Goal: Communication & Community: Answer question/provide support

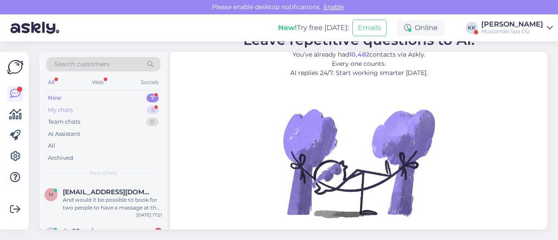
click at [90, 106] on div "My chats 5" at bounding box center [103, 110] width 114 height 12
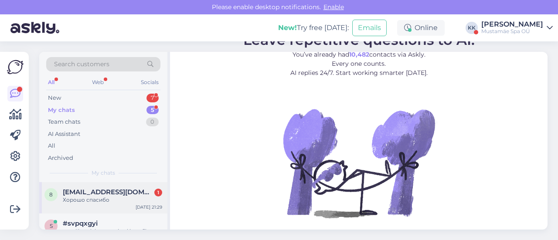
click at [96, 203] on div "Хорошо спасибо" at bounding box center [112, 200] width 99 height 8
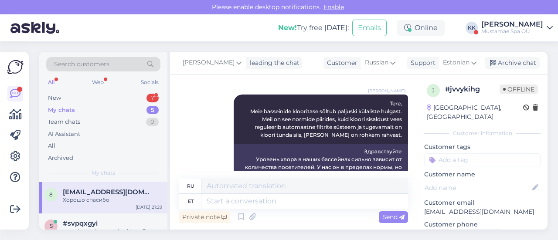
scroll to position [251, 0]
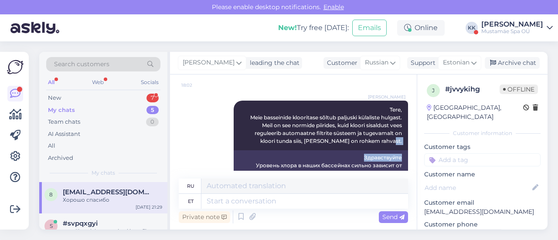
drag, startPoint x: 409, startPoint y: 138, endPoint x: 413, endPoint y: 143, distance: 6.2
click at [413, 143] on div "Chat started Sep 29 2025 Добрый день 19:07 Tere päevast Подскажите пожалуйста у…" at bounding box center [297, 127] width 237 height 88
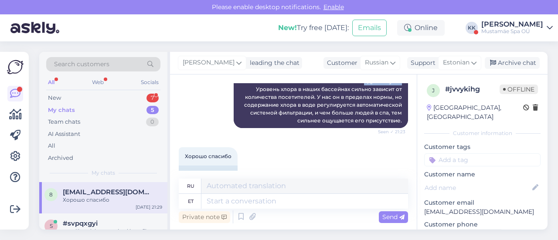
scroll to position [338, 0]
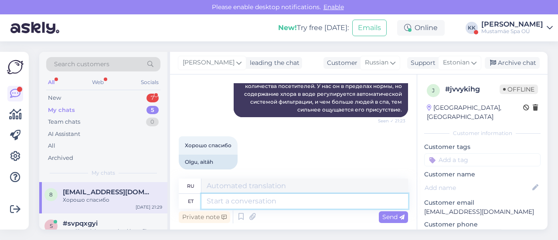
click at [263, 206] on textarea at bounding box center [304, 201] width 207 height 15
click at [515, 61] on div "Archive chat" at bounding box center [512, 63] width 55 height 12
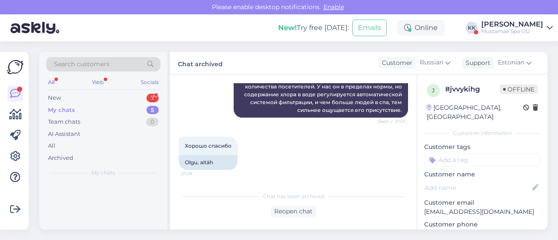
scroll to position [330, 0]
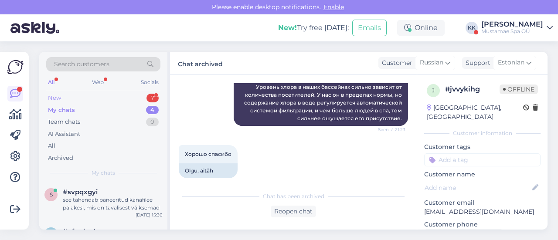
click at [119, 96] on div "New 7" at bounding box center [103, 98] width 114 height 12
click at [129, 223] on div "a #a66znnjs 1 Добрый день.какая цена одного человека в спа среди недели Sep 30 …" at bounding box center [103, 241] width 128 height 39
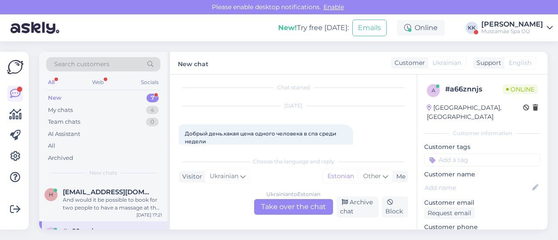
scroll to position [0, 0]
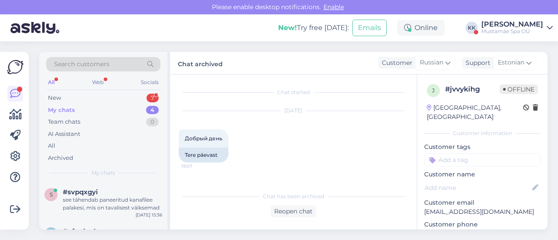
scroll to position [330, 0]
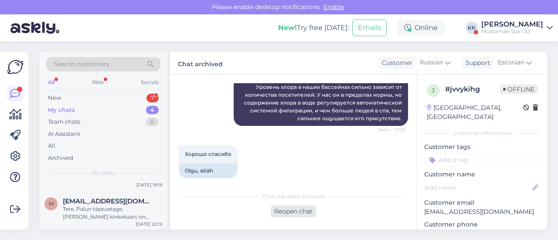
click at [290, 213] on div "Reopen chat" at bounding box center [293, 212] width 45 height 12
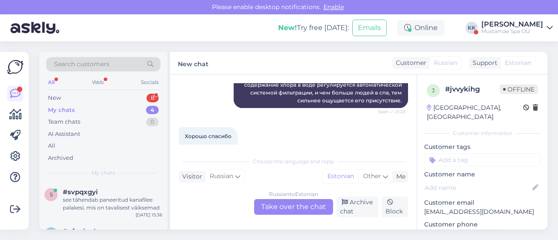
click at [276, 206] on div "Russian to Estonian Take over the chat" at bounding box center [293, 207] width 79 height 16
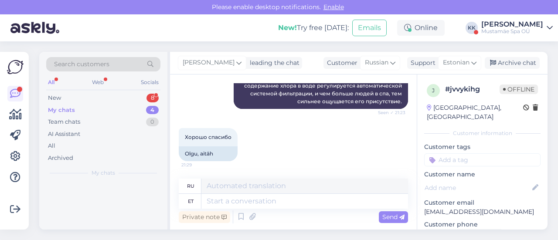
scroll to position [338, 0]
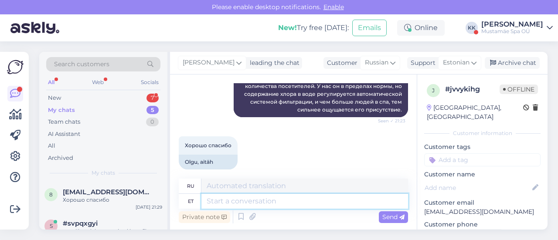
click at [257, 200] on textarea at bounding box center [304, 201] width 207 height 15
type textarea "Head"
type textarea "Хороший"
type textarea "Head õhtut!"
type textarea "Добрый вечер!"
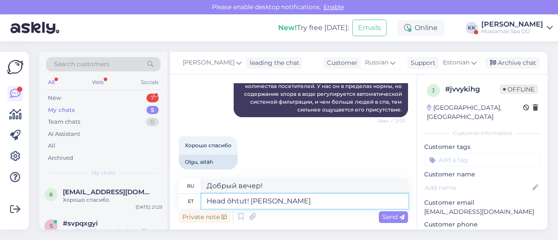
type textarea "Head õhtut! [PERSON_NAME]"
type textarea "Добрый вечер! Если"
type textarea "Head õhtut! Kui Te"
type textarea "Добрый вечер! Если вы"
type textarea "Head õhtut! Kui Te arvate, et"
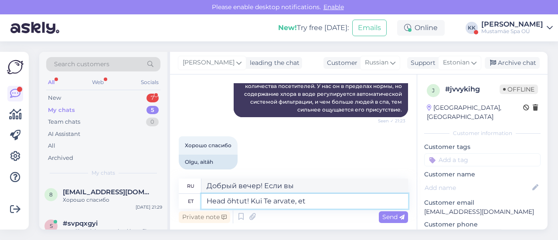
type textarea "Добрый вечер! Если вы считаете,"
type textarea "Head õhtut! Kui Te arvate, et vä"
type textarea "Добрый вечер! Если вы считаете, что"
type textarea "Head õhtut! Kui Te arvate, et vähene"
type textarea "Добрый вечер! Если вы считаете, что мало"
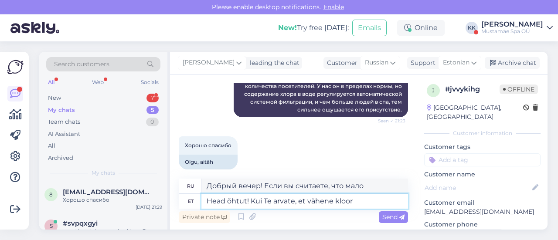
type textarea "Head õhtut! Kui Te arvate, et vähene kloor"
type textarea "Добрый вечер! Если вы считаете, что уровень хлора низкий,"
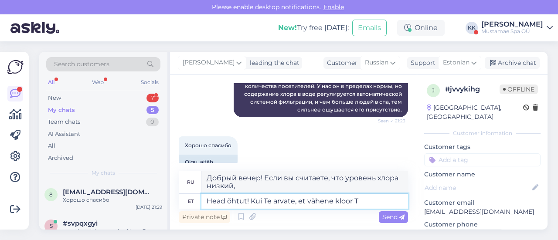
scroll to position [346, 0]
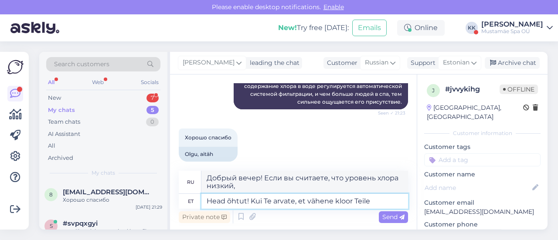
type textarea "Head õhtut! Kui Te arvate, et vähene kloor Teile"
type textarea "Добрый вечер! Если вы считаете, что хлора вам недостаточно,"
type textarea "Head õhtut! Kui Te arvate, et vähene kloor Teile midagi ei"
type textarea "Добрый вечер! Если вы считаете, что низкий уровень хлора вам поможет,"
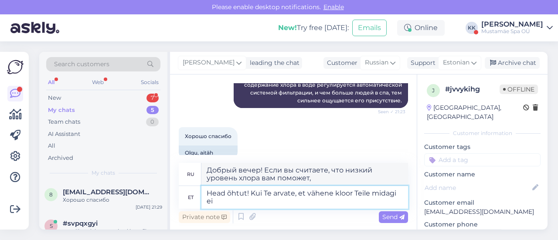
type textarea "Head õhtut! Kui Te arvate, et vähene kloor Teile midagi ei"
type textarea "Добрый вечер! Если вы считаете, что немного хлора вам не повредит,"
type textarea "Head õhtut! Kui Te arvate, et vähene kloor Teile midagi ei tee, s"
type textarea "Добрый вечер! Если вы думаете, что немного хлора вам не поможет,"
type textarea "Head õhtut! Kui Te arvate, et vähene kloor Teile midagi ei tee, siis so"
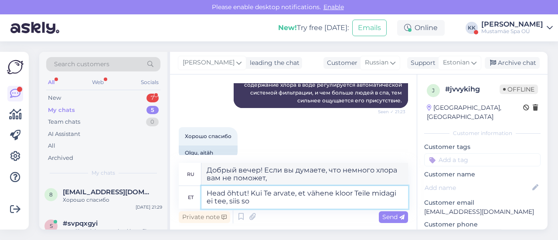
type textarea "Добрый вечер! Если вы думаете, что немного хлора вам не поможет, то"
type textarea "Head õhtut! Kui Te arvate, et vähene kloor Teile midagi ei tee, siis soovitan a"
type textarea "Добрый вечер! Если вы думаете, что немного хлора вам не поможет, то я рекомендую"
type textarea "Head õhtut! Kui Te arvate, et vähene kloor Teile midagi ei tee, siis soovitan k…"
type textarea "Добрый вечер! Если вы думаете, что немного хлора вам не поможет, то рекомендую …"
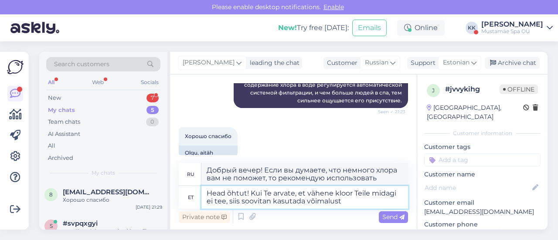
type textarea "Head õhtut! Kui Te arvate, et vähene kloor Teile midagi ei tee, siis soovitan k…"
type textarea "Добрый вечер! Если вы думаете, что немного хлора вам не поможет, то советую вос…"
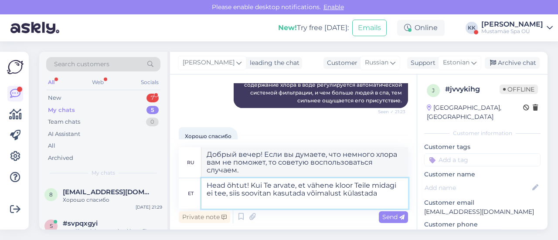
type textarea "Head õhtut! Kui Te arvate, et vähene kloor Teile midagi ei tee, siis soovitan k…"
type textarea "Добрый вечер! Если вы думаете, что немного хлора вам не поможет, то рекомендую …"
type textarea "Head õhtut! Kui Te arvate, et vähene kloor Teile midagi ei tee, siis soovitan k…"
type textarea "Добрый вечер! Если вы считаете, что немного хлорки вам не поможет, рекомендую в…"
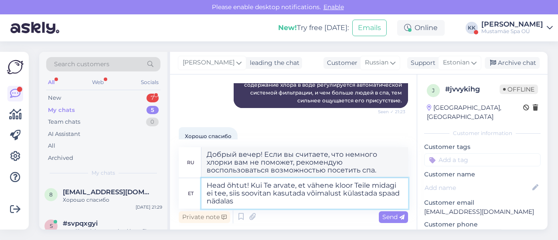
type textarea "Head õhtut! Kui Te arvate, et vähene kloor Teile midagi ei tee, siis soovitan k…"
type textarea "Добрый вечер! Если вы думаете, что немного хлорки вам не поможет, то советую во…"
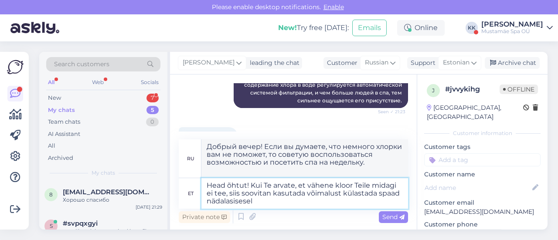
type textarea "Head õhtut! Kui Te arvate, et vähene kloor Teile midagi ei tee, siis soovitan k…"
type textarea "Добрый вечер! Если вы считаете, что немного хлорки вам не повредит, рекомендую …"
type textarea "Head õhtut! Kui Te arvate, et vähene kloor Teile midagi ei tee, siis soovitan k…"
type textarea "Добрый вечер! Если вы считаете, что немного хлорки вам не поможет, рекомендую в…"
type textarea "Head õhtut! Kui Te arvate, et vähene kloor Teile midagi ei tee, siis soovitan k…"
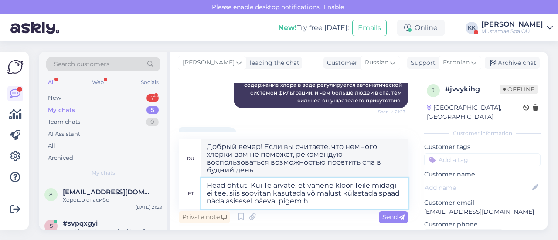
type textarea "Добрый вечер! Если вы считаете, что немного хлорки вам не поможет, то рекоменду…"
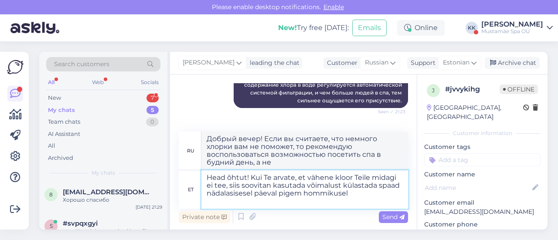
type textarea "Head õhtut! Kui Te arvate, et vähene kloor Teile midagi ei tee, siis soovitan k…"
type textarea "Добрый вечер! Если вы считаете, что немного хлорки вам не повредит, рекомендую …"
type textarea "Head õhtut! Kui Te arvate, et vähene kloor Teile midagi ei tee, siis soovitan k…"
type textarea "Добрый вечер! Если вы считаете, что немного хлорки вам не поможет, рекомендую в…"
type textarea "Head õhtut! Kui Te arvate, et vähene kloor Teile midagi ei tee, siis soovitan k…"
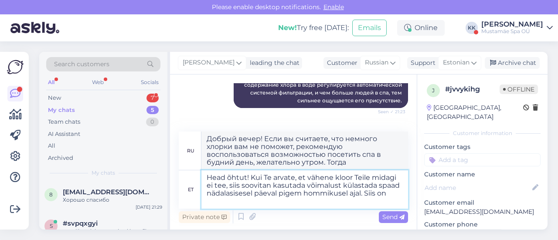
type textarea "Добрый вечер! Если вы считаете, что немного хлорки вам не поможет, то рекоменду…"
type textarea "Head õhtut! Kui Te arvate, et vähene kloor Teile midagi ei tee, siis soovitan k…"
type textarea "Добрый вечер! Если вы считаете, что немного хлорки вам не поможет, то рекоменду…"
type textarea "Head õhtut! Kui Te arvate, et vähene kloor Teile midagi ei tee, siis soovitan k…"
type textarea "Добрый вечер! Если вы считаете, что немного хлорки вам не поможет, то рекоменду…"
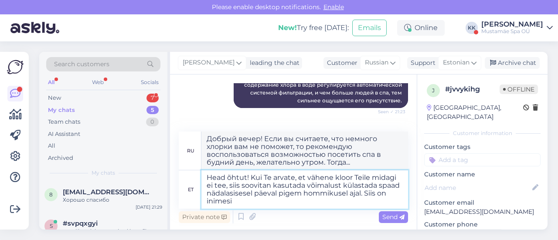
type textarea "Head õhtut! Kui Te arvate, et vähene kloor Teile midagi ei tee, siis soovitan k…"
type textarea "Добрый вечер! Если вы считаете, что немного хлорки вам не поможет, рекомендую в…"
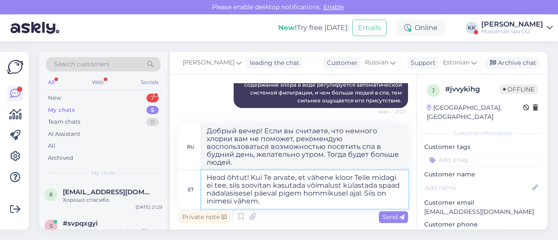
type textarea "Head õhtut! Kui Te arvate, et vähene kloor Teile midagi ei tee, siis soovitan k…"
type textarea "Добрый вечер! Если вы считаете, что немного хлорки вам не повредит, рекомендую …"
type textarea "Head õhtut! Kui Te arvate, et vähene kloor Teile midagi ei tee, siis soovitan k…"
click at [392, 218] on span "Send" at bounding box center [393, 217] width 22 height 8
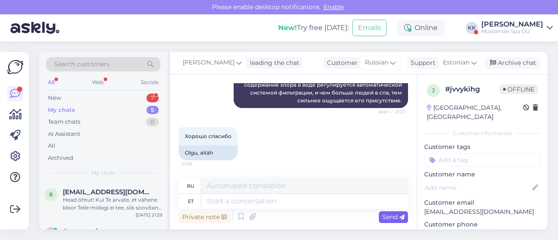
scroll to position [438, 0]
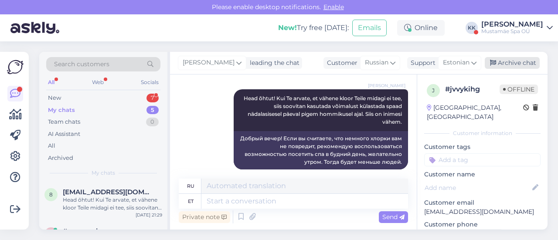
click at [509, 62] on div "Archive chat" at bounding box center [512, 63] width 55 height 12
